Goal: Information Seeking & Learning: Find specific fact

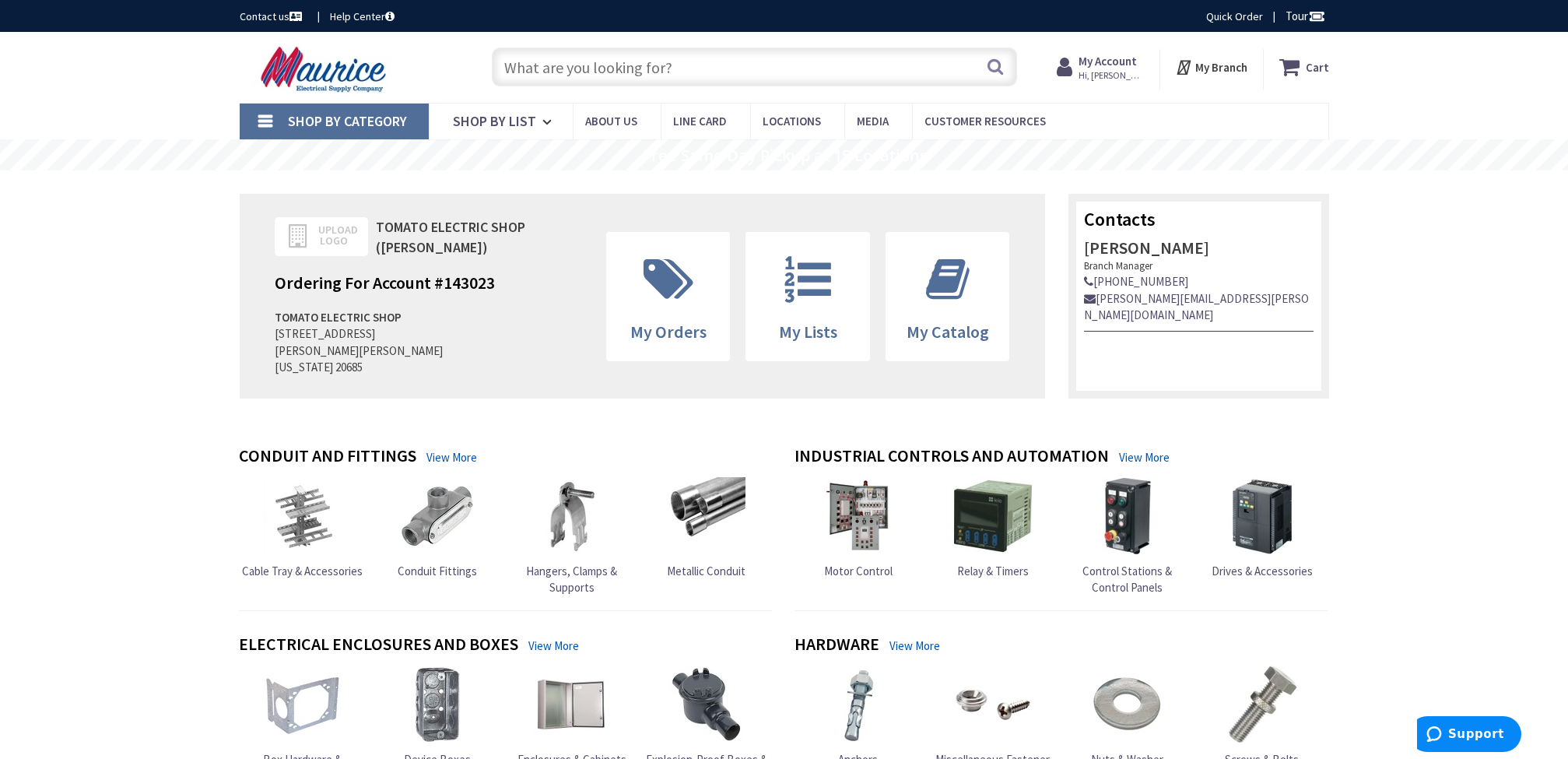
click at [726, 77] on input "text" at bounding box center [755, 67] width 525 height 39
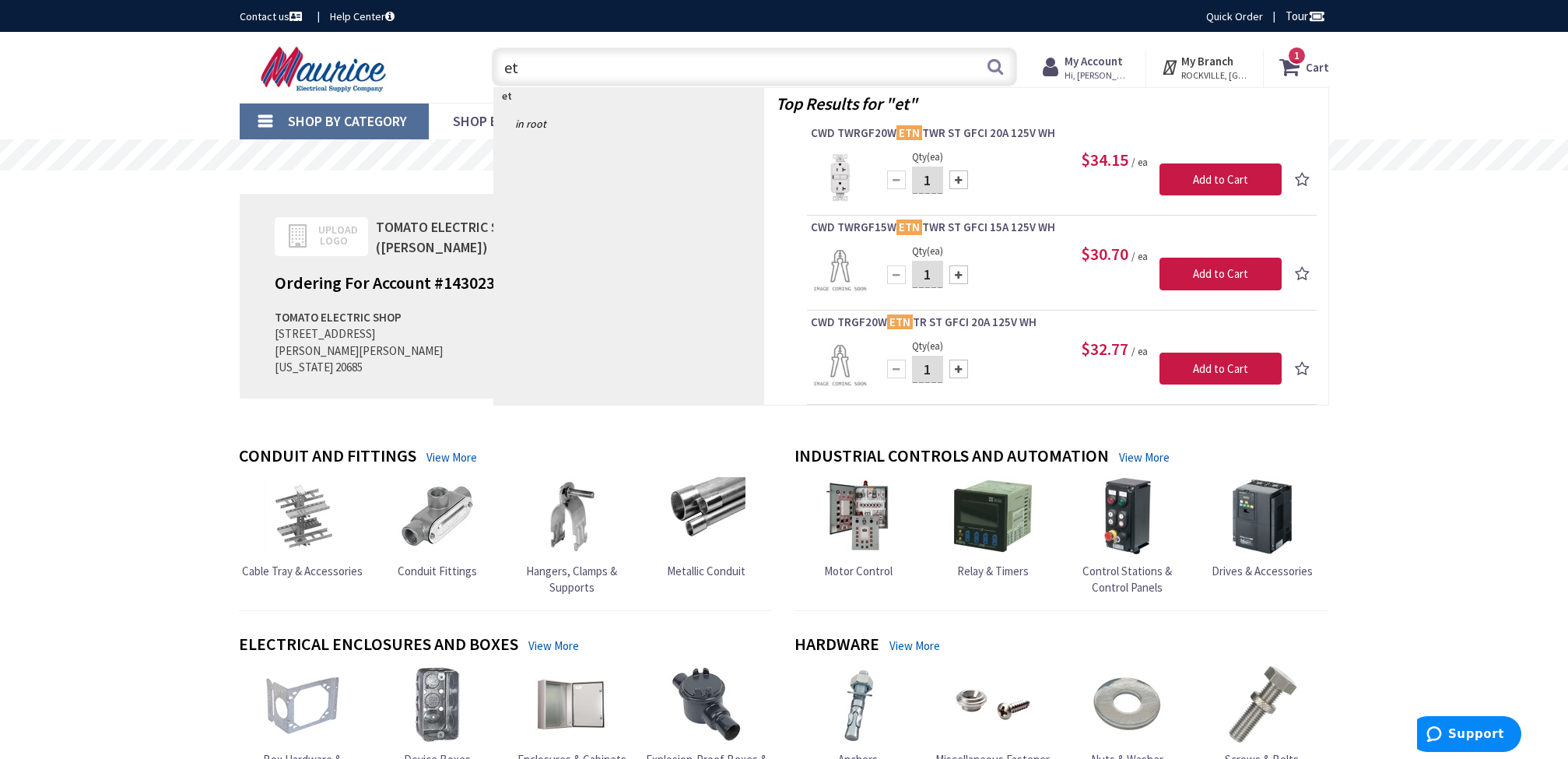
type input "e"
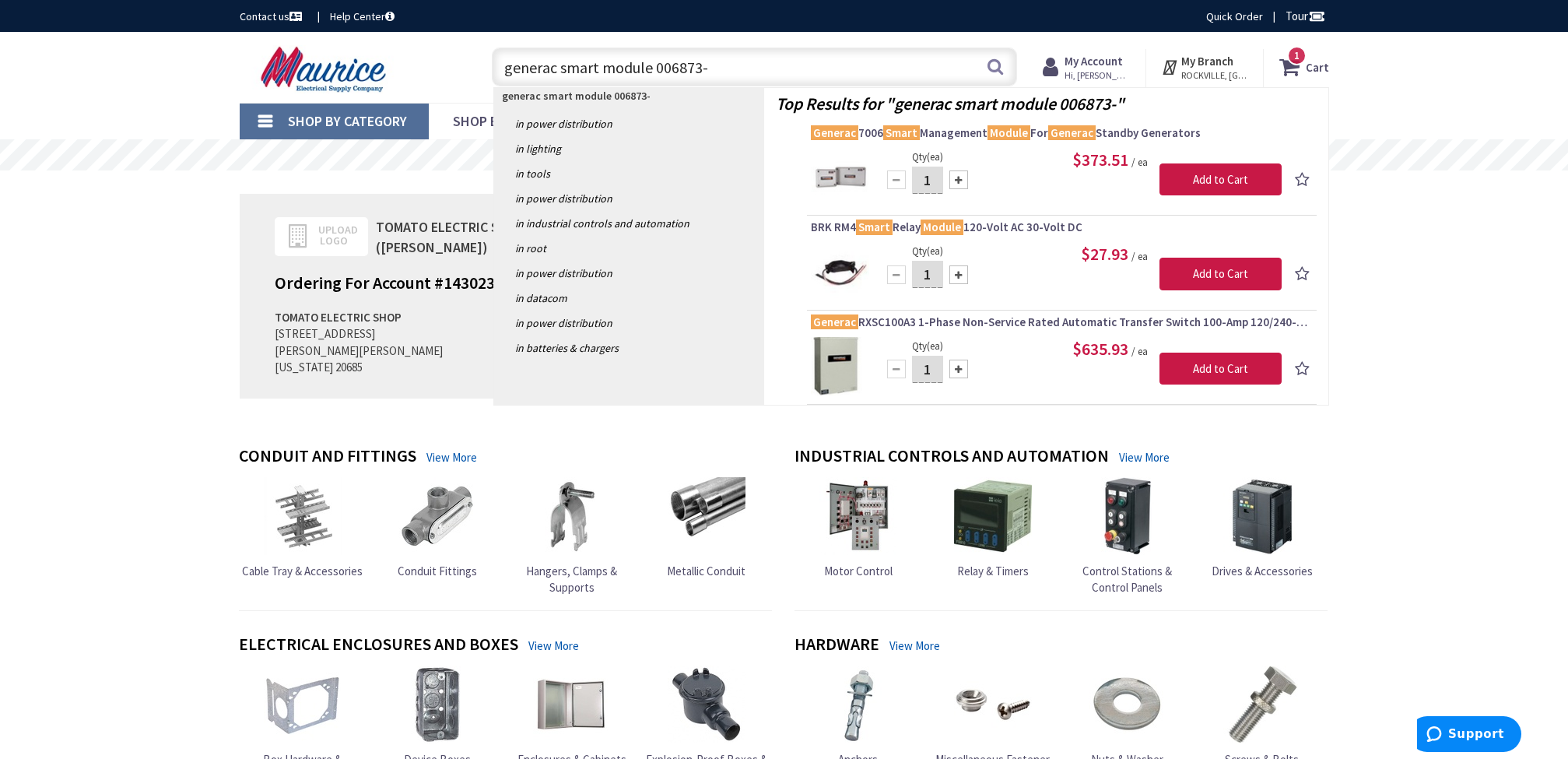
type input "generac smart module 006873-0"
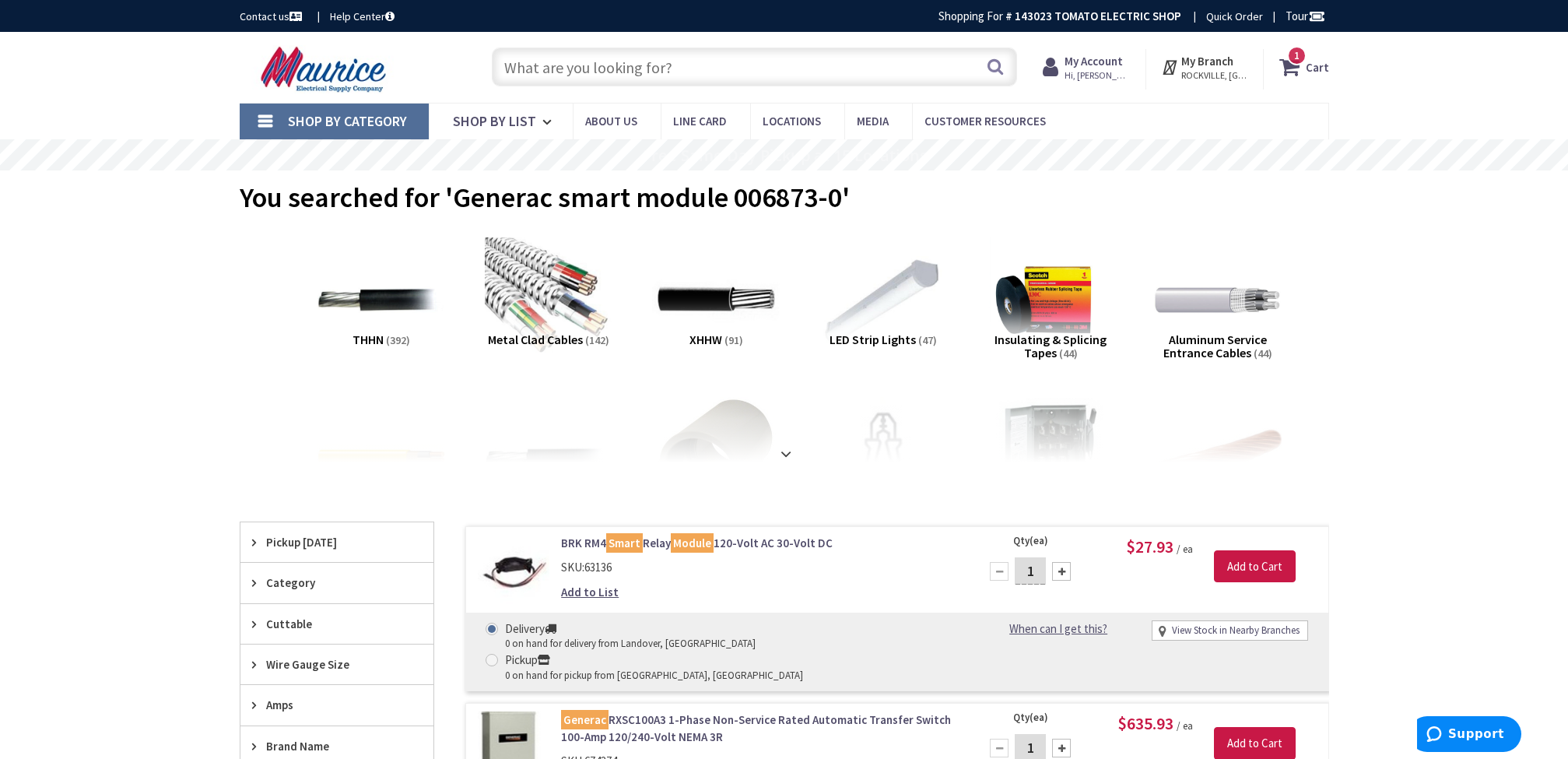
click at [636, 76] on input "text" at bounding box center [755, 67] width 525 height 39
drag, startPoint x: 727, startPoint y: 198, endPoint x: 815, endPoint y: 178, distance: 90.2
click at [829, 191] on span "You searched for 'Generac smart module 006873-0'" at bounding box center [544, 197] width 610 height 35
click at [556, 223] on div "You searched for 'Generac smart module 006873-0'" at bounding box center [784, 199] width 1090 height 58
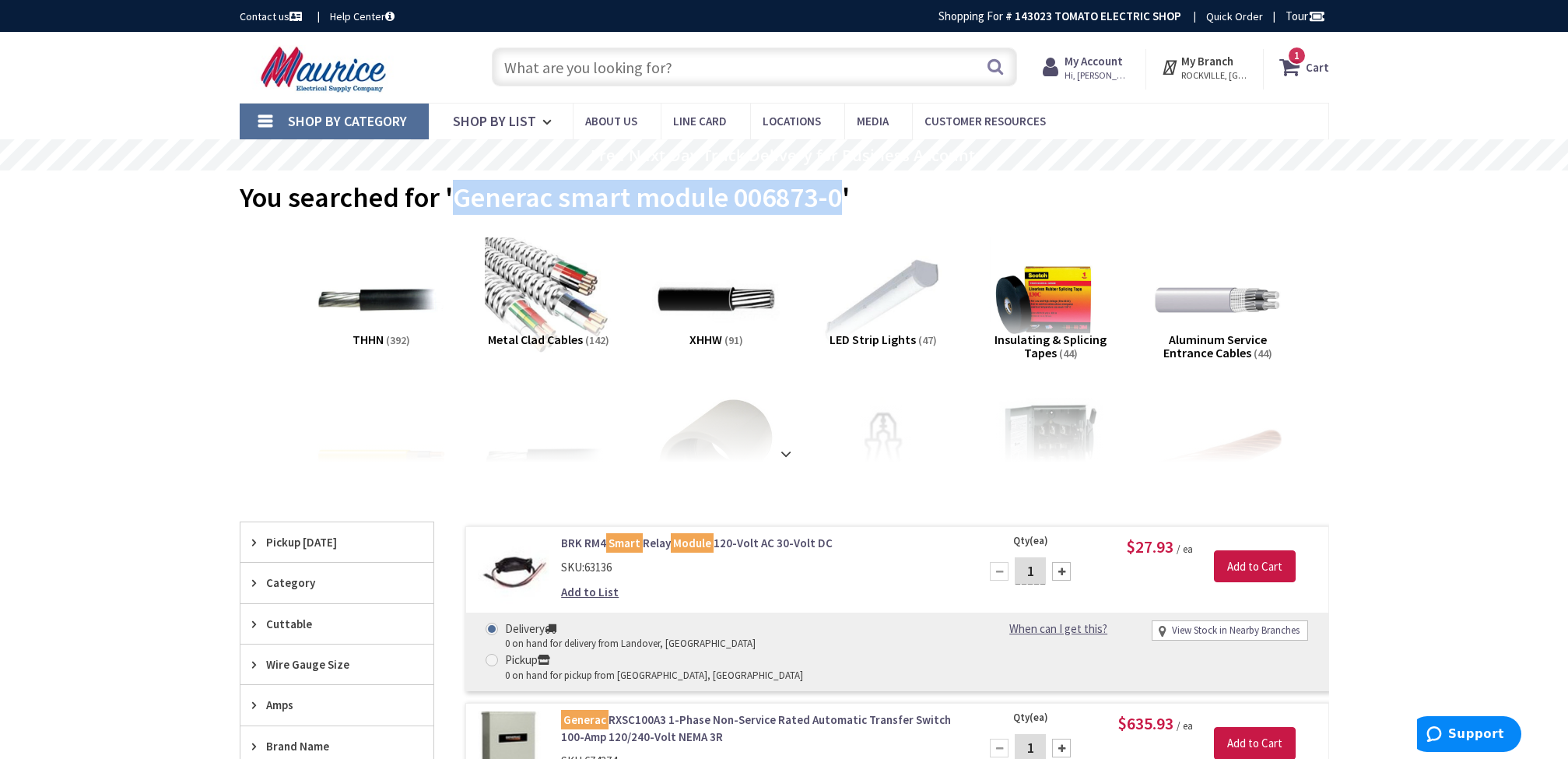
drag, startPoint x: 453, startPoint y: 196, endPoint x: 835, endPoint y: 193, distance: 382.0
click at [835, 193] on span "You searched for 'Generac smart module 006873-0'" at bounding box center [544, 197] width 610 height 35
copy span "Generac smart module 006873-0"
